Goal: Complete application form

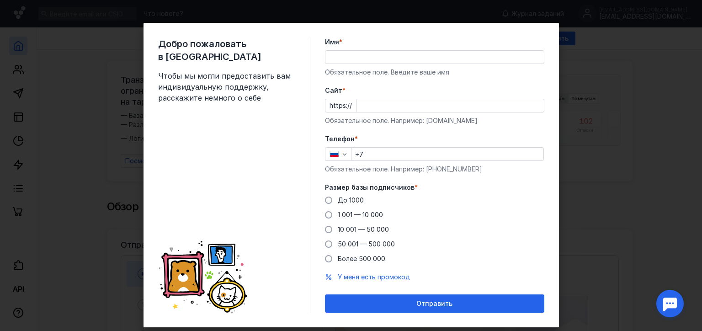
click at [362, 155] on input "+7" at bounding box center [448, 154] width 192 height 13
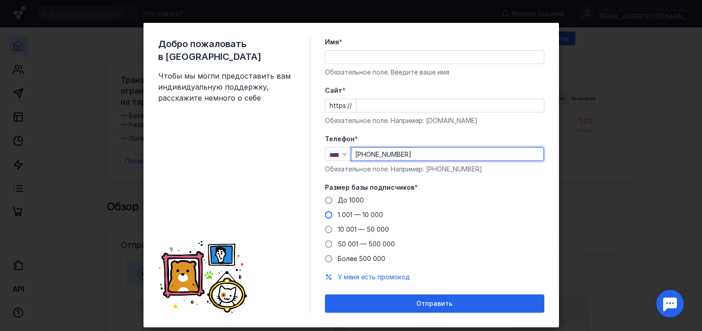
type input "+7 965 084-66-06"
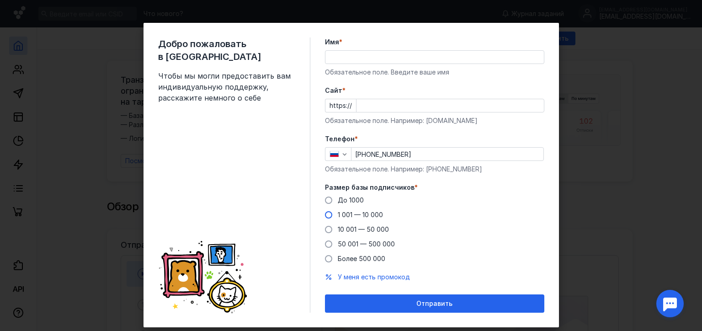
click at [328, 217] on span at bounding box center [328, 214] width 7 height 7
click at [0, 0] on input "1 001 — 10 000" at bounding box center [0, 0] width 0 height 0
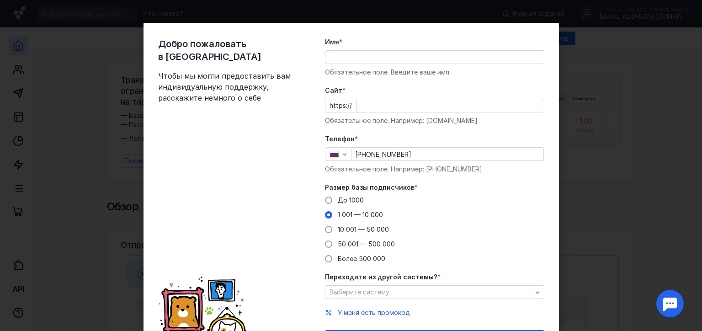
scroll to position [48, 0]
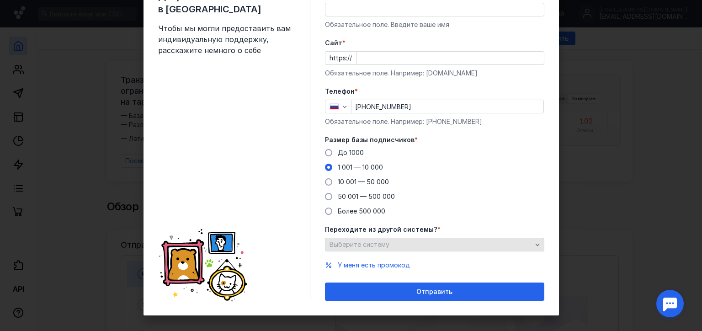
click at [398, 242] on div "Выберите систему" at bounding box center [430, 245] width 207 height 8
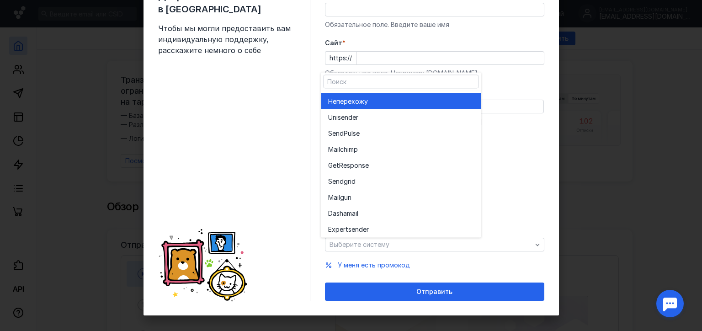
click at [401, 106] on div "Не перехожу" at bounding box center [400, 101] width 145 height 16
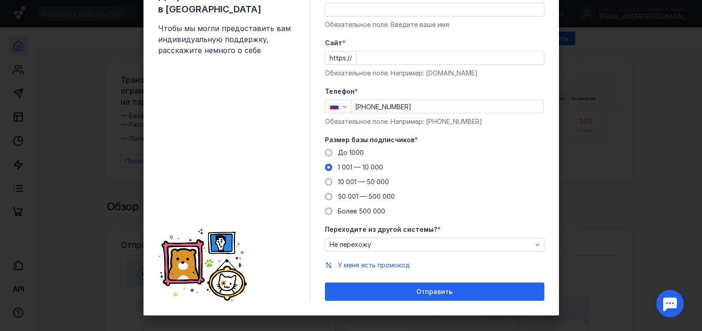
scroll to position [0, 0]
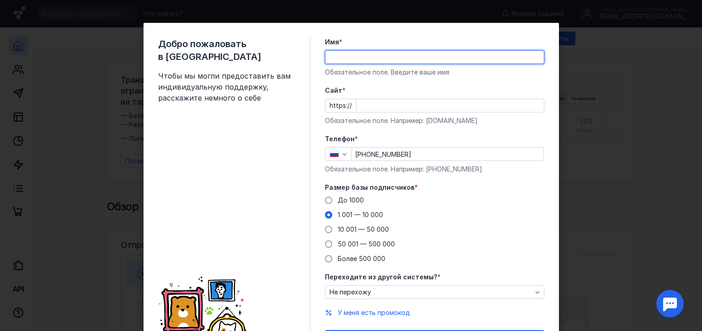
click at [385, 59] on input "Имя *" at bounding box center [434, 57] width 219 height 13
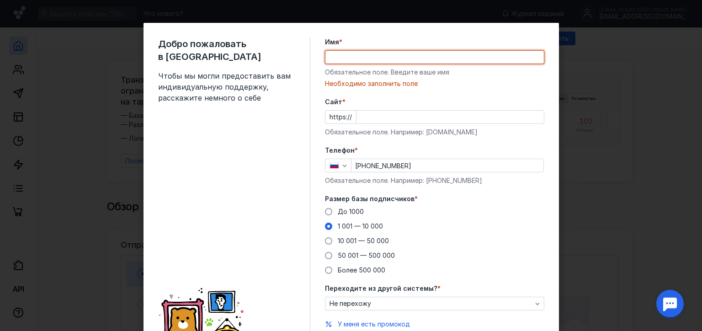
type input "B"
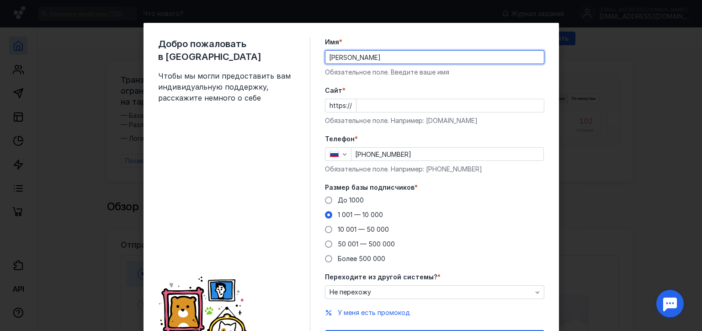
type input "Ирина"
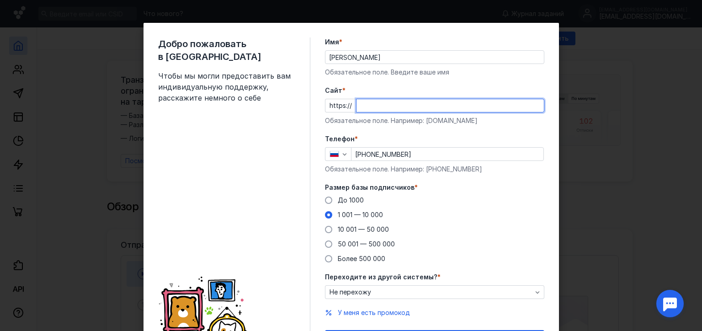
click at [403, 108] on input "Cайт *" at bounding box center [450, 105] width 187 height 13
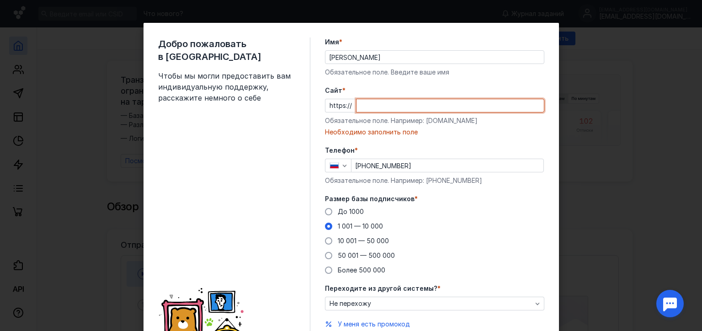
paste input "wishlydelivery.ru"
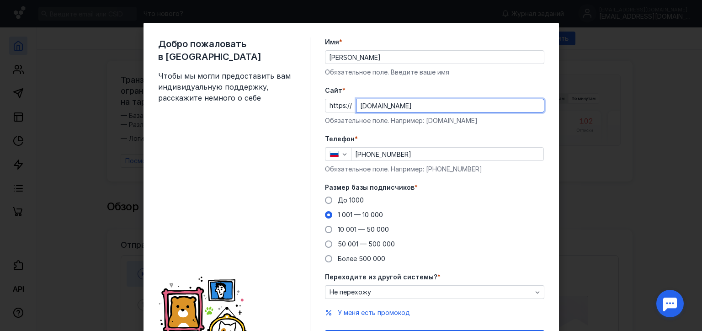
type input "wishlydelivery.ru"
click at [395, 140] on label "Телефон *" at bounding box center [434, 138] width 219 height 9
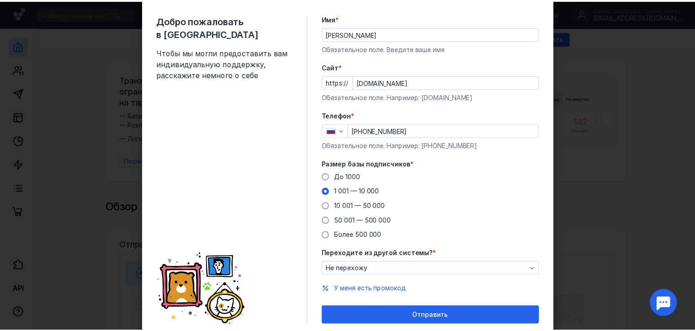
scroll to position [55, 0]
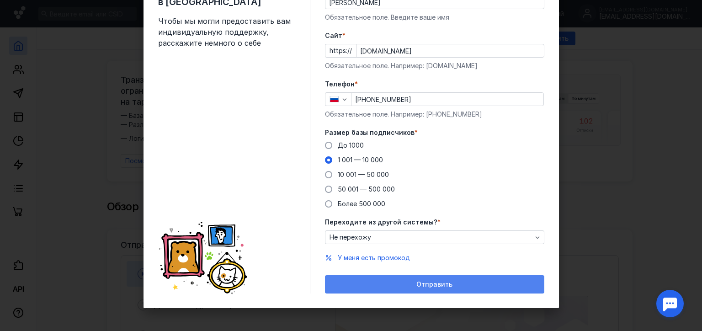
click at [420, 281] on span "Отправить" at bounding box center [434, 285] width 36 height 8
